Goal: Task Accomplishment & Management: Manage account settings

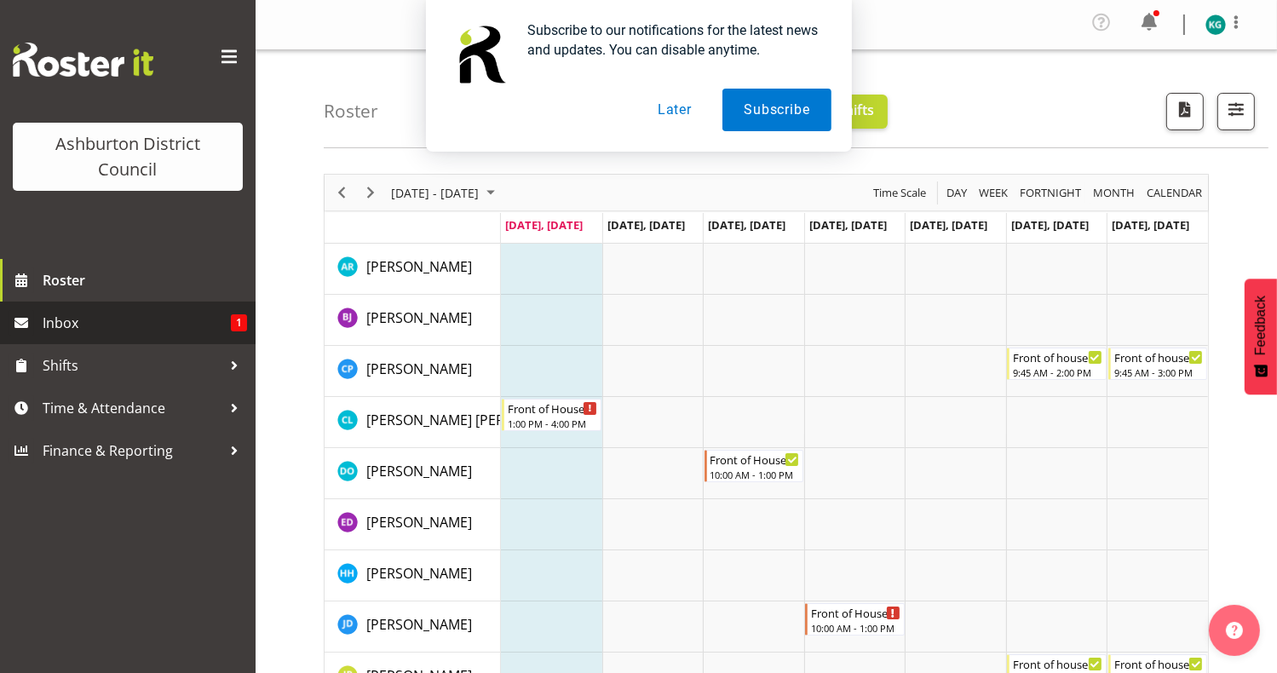
click at [151, 321] on span "Inbox" at bounding box center [137, 323] width 188 height 26
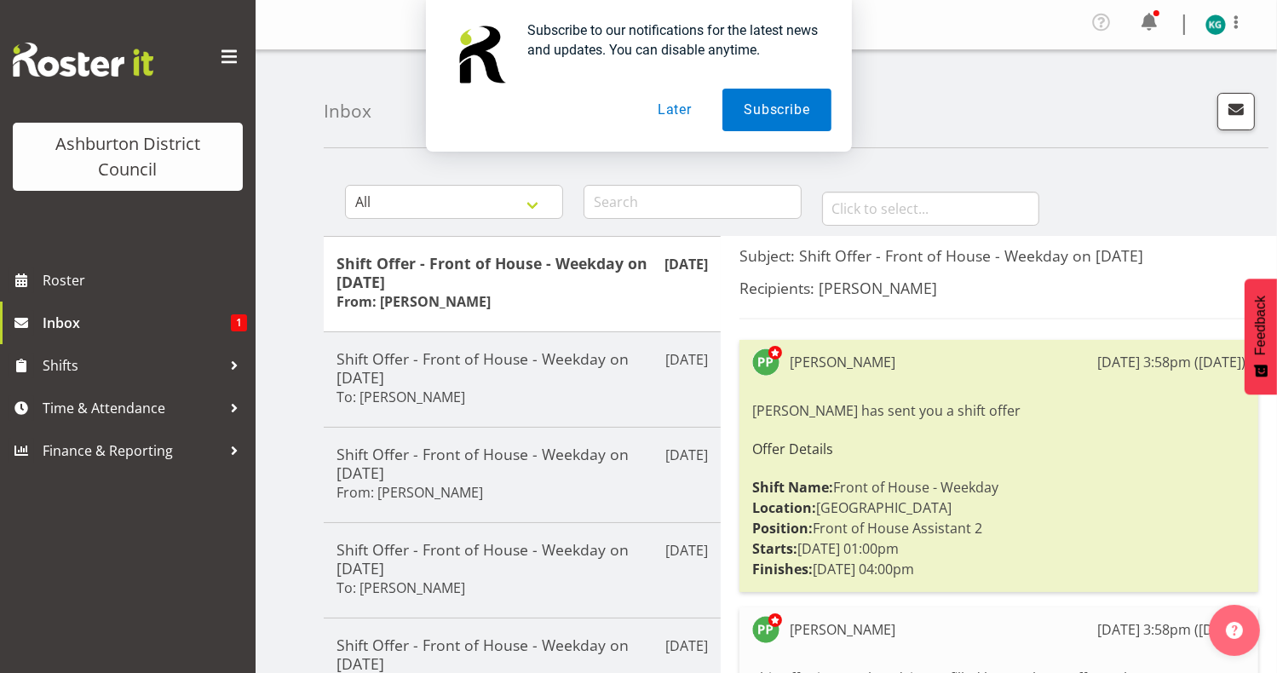
click at [891, 496] on div "Polly Price has sent you a shift offer Offer Details Shift Name: Front of House…" at bounding box center [998, 489] width 493 height 187
click at [70, 318] on span "Inbox" at bounding box center [137, 323] width 188 height 26
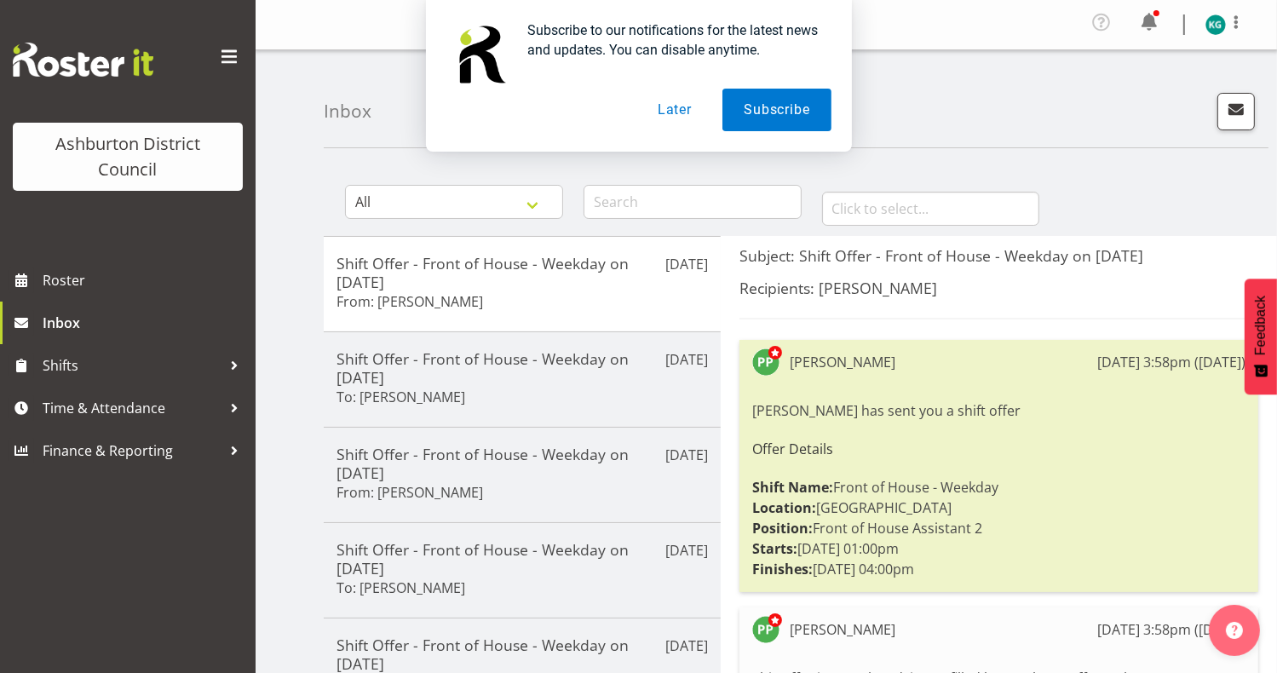
click at [676, 113] on button "Later" at bounding box center [675, 110] width 77 height 43
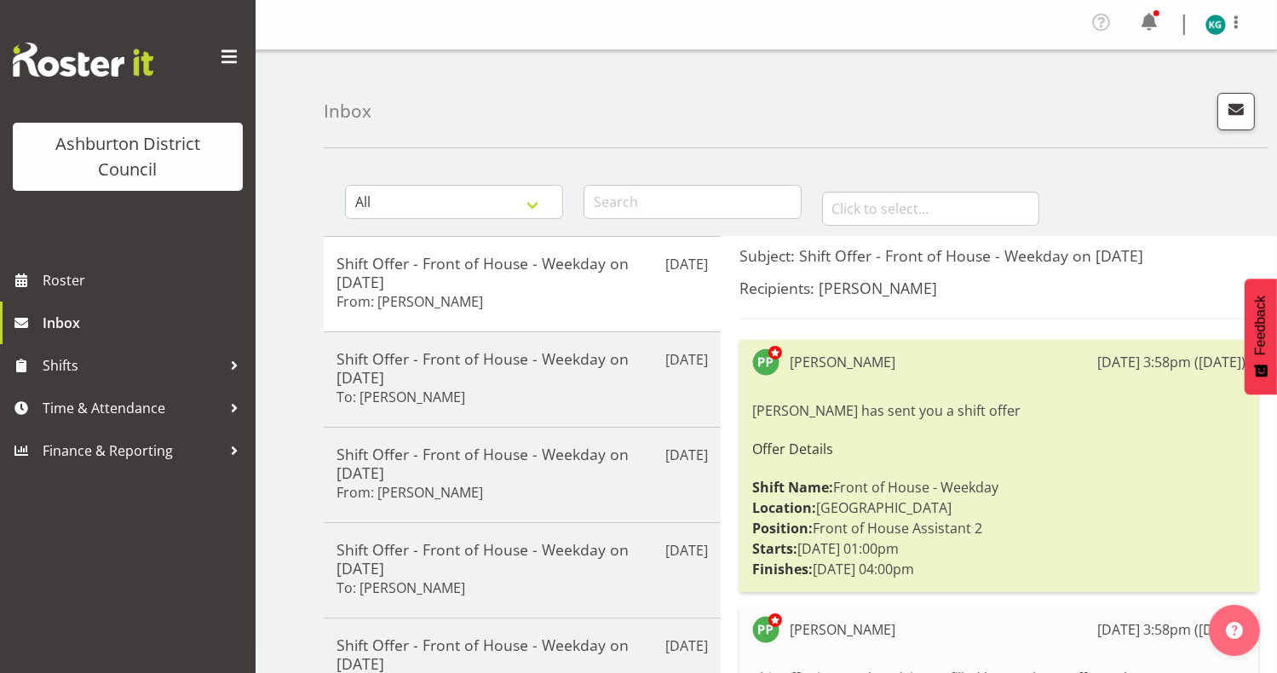
click at [1098, 196] on div "All General Shift Offers Shift Swap Offers Leave Requests January February Marc…" at bounding box center [801, 198] width 954 height 75
click at [927, 117] on div "Inbox" at bounding box center [796, 99] width 945 height 98
click at [951, 103] on div "Inbox" at bounding box center [796, 99] width 945 height 98
click at [726, 55] on div "Inbox" at bounding box center [796, 99] width 945 height 98
click at [862, 117] on div "Inbox" at bounding box center [796, 99] width 945 height 98
